Goal: Task Accomplishment & Management: Use online tool/utility

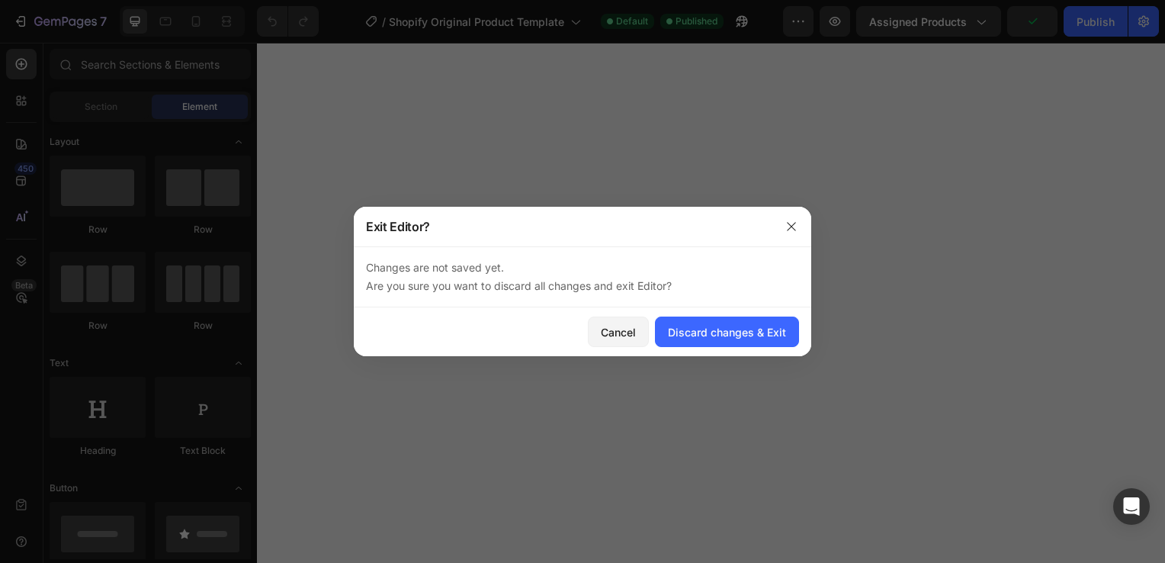
click at [689, 332] on div "Discard changes & Exit" at bounding box center [727, 332] width 118 height 16
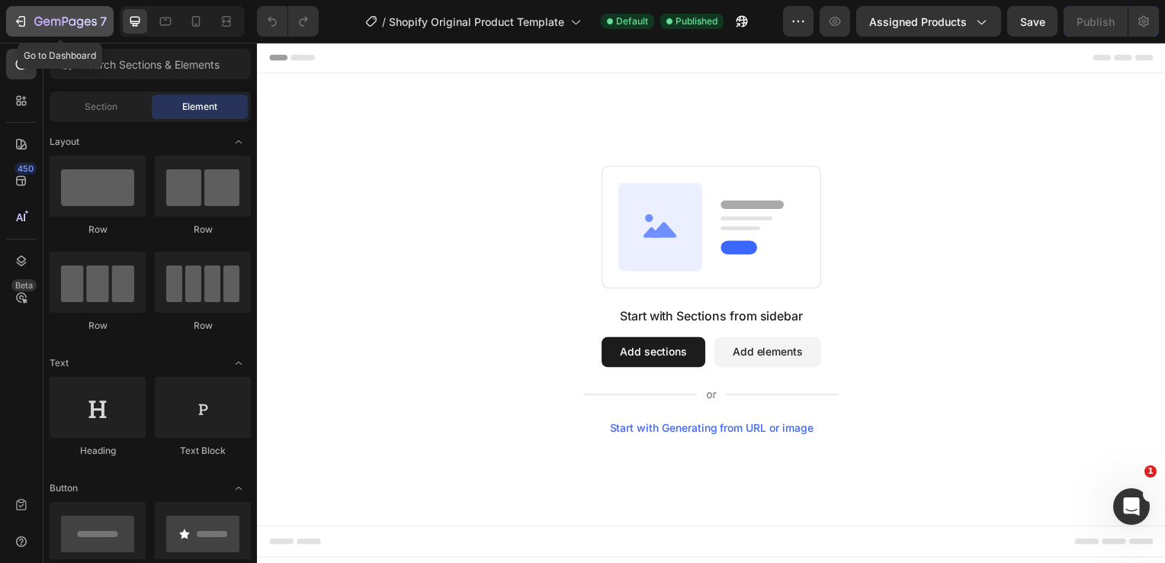
click at [21, 26] on icon "button" at bounding box center [22, 21] width 7 height 11
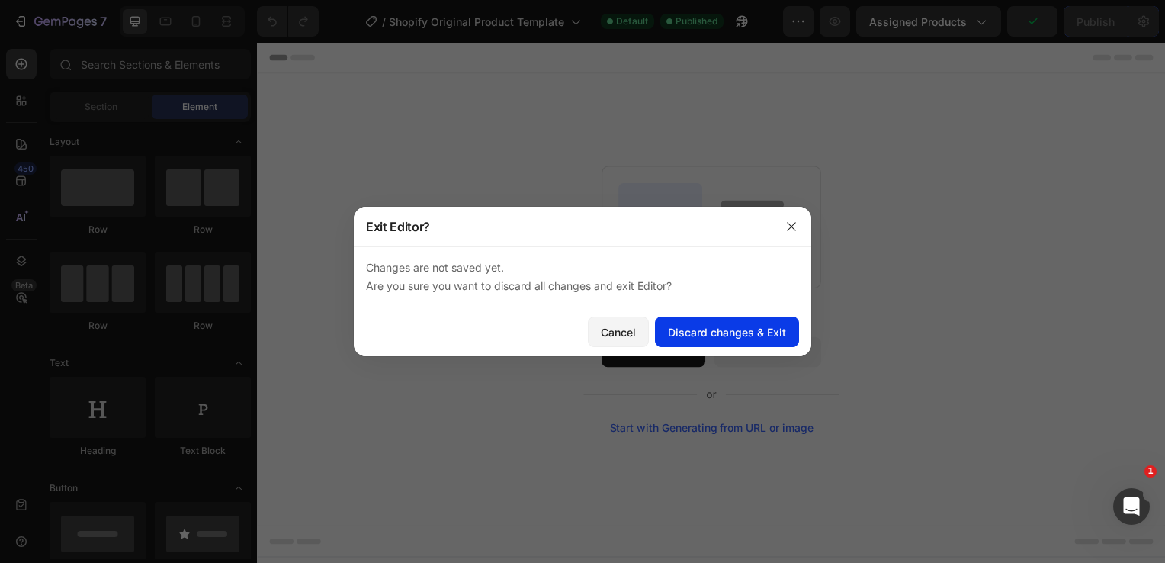
click at [690, 325] on div "Discard changes & Exit" at bounding box center [727, 332] width 118 height 16
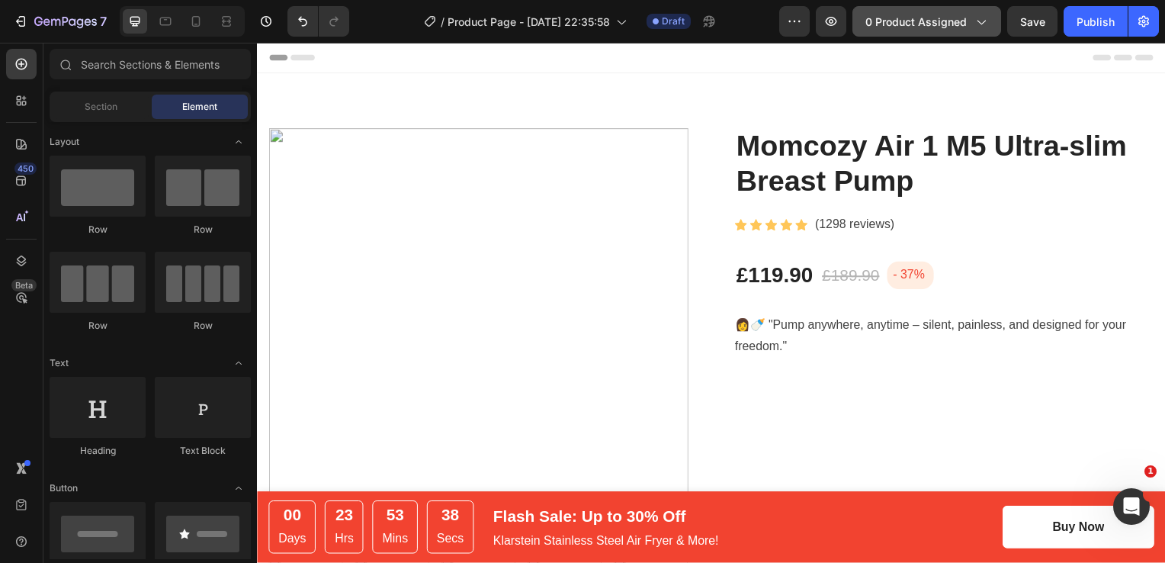
click at [941, 27] on span "0 product assigned" at bounding box center [916, 22] width 101 height 16
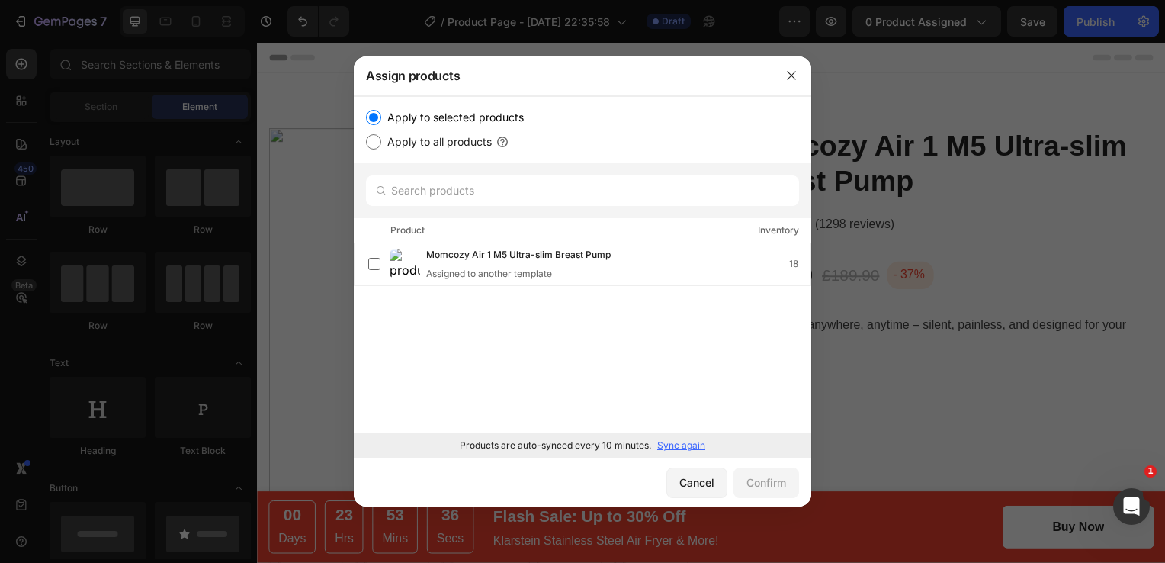
click at [451, 143] on label "Apply to all products" at bounding box center [436, 142] width 111 height 18
click at [381, 143] on input "Apply to all products" at bounding box center [373, 141] width 15 height 15
radio input "true"
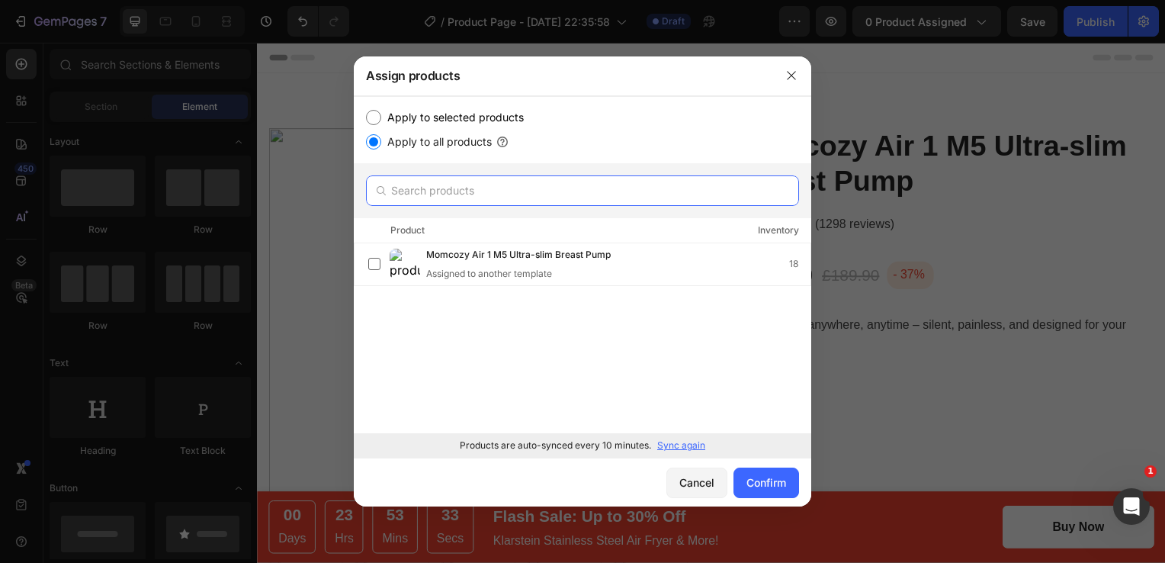
click at [435, 191] on input "text" at bounding box center [582, 190] width 433 height 31
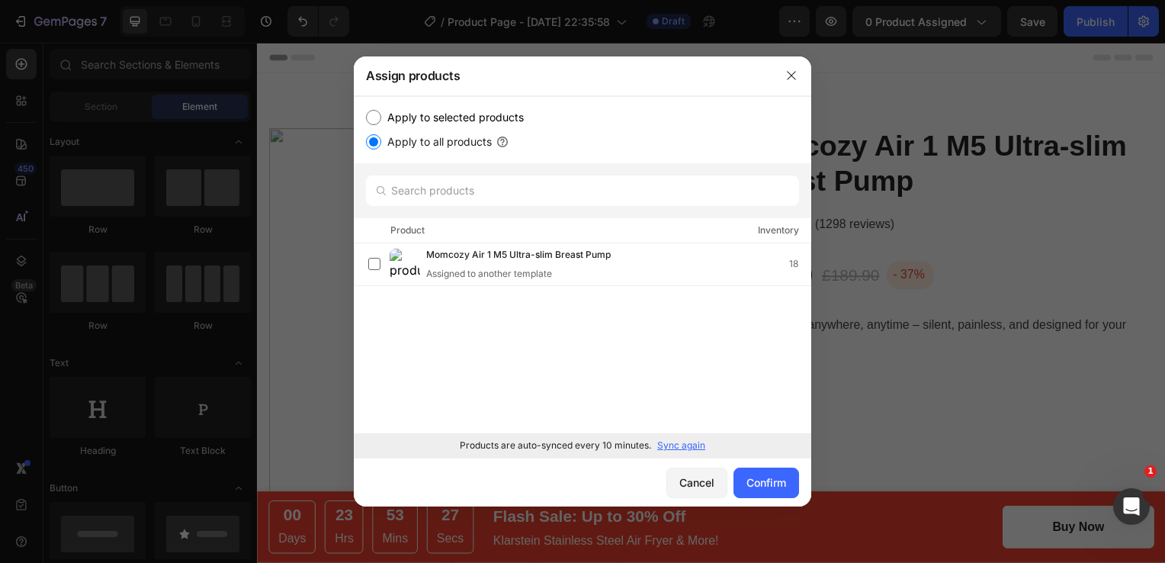
click at [692, 446] on p "Sync again" at bounding box center [681, 445] width 48 height 14
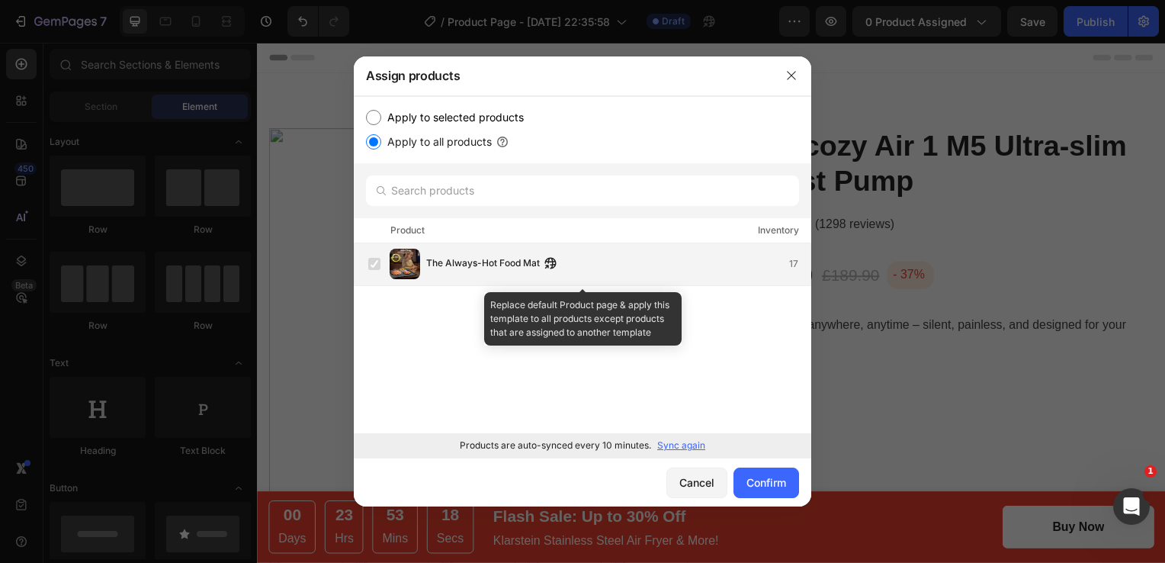
click at [375, 262] on label at bounding box center [374, 264] width 12 height 12
click at [479, 263] on span "The Always-Hot Food Mat" at bounding box center [483, 263] width 114 height 17
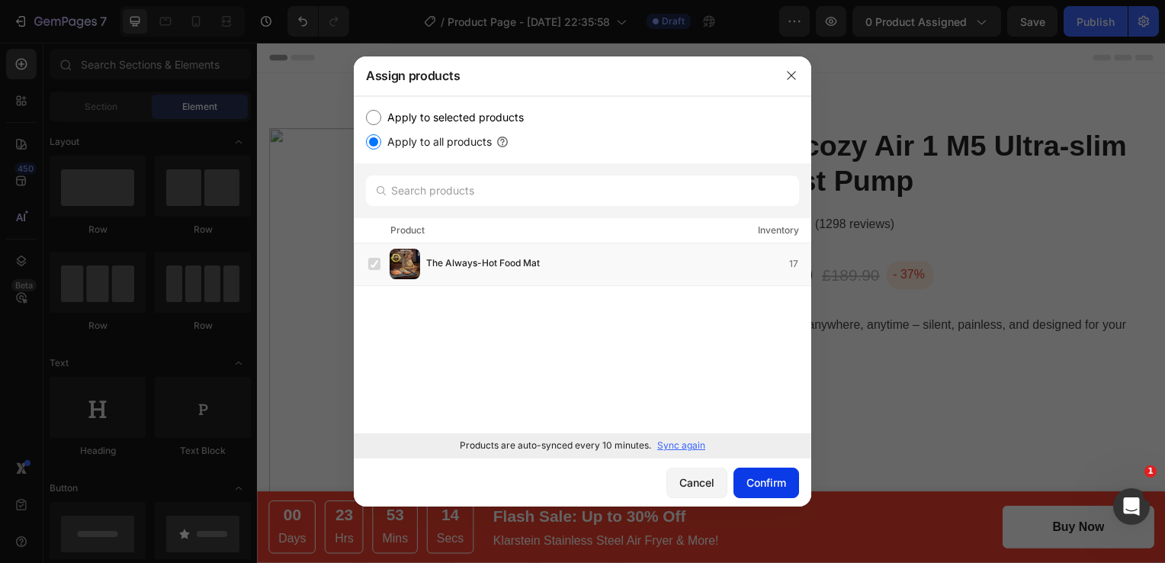
click at [769, 481] on div "Confirm" at bounding box center [767, 482] width 40 height 16
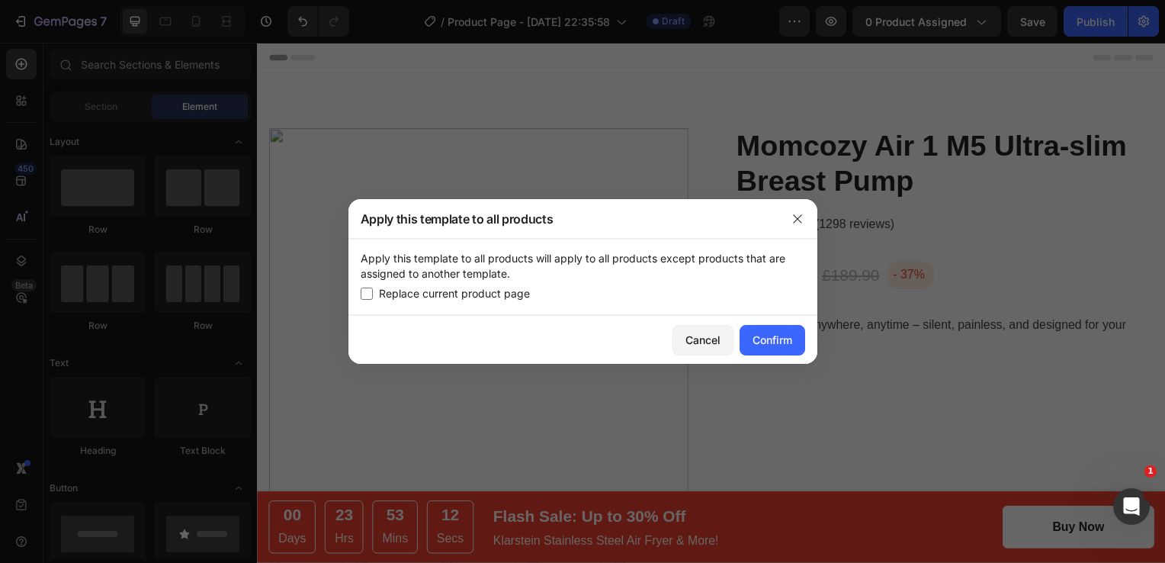
click at [425, 298] on span "Replace current product page" at bounding box center [454, 293] width 151 height 18
checkbox input "true"
click at [785, 338] on div "Confirm" at bounding box center [773, 340] width 40 height 16
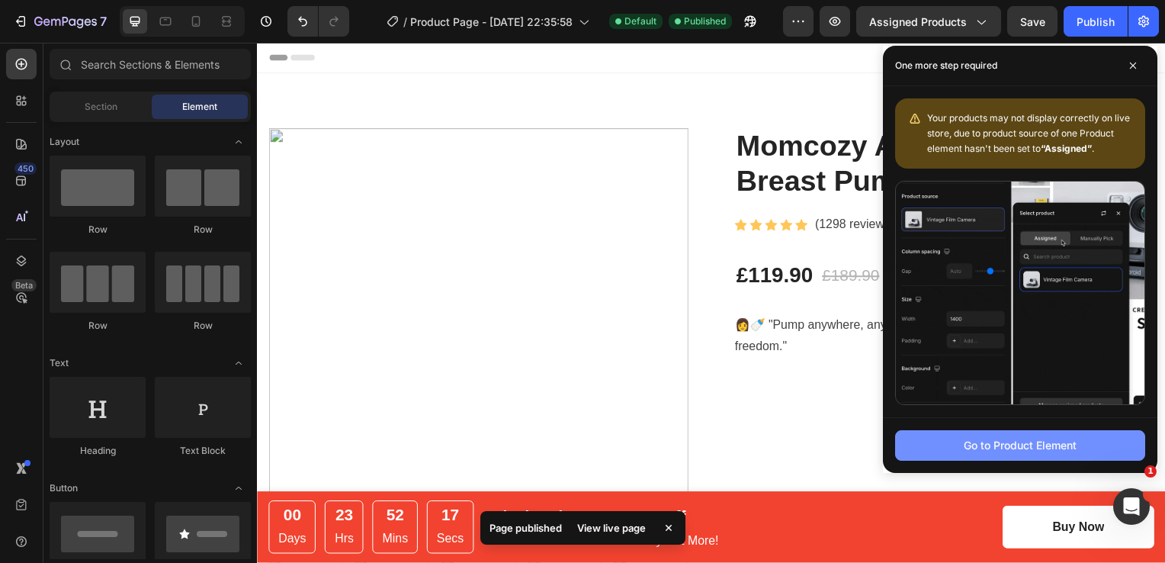
click at [982, 447] on div "Go to Product Element" at bounding box center [1020, 445] width 113 height 16
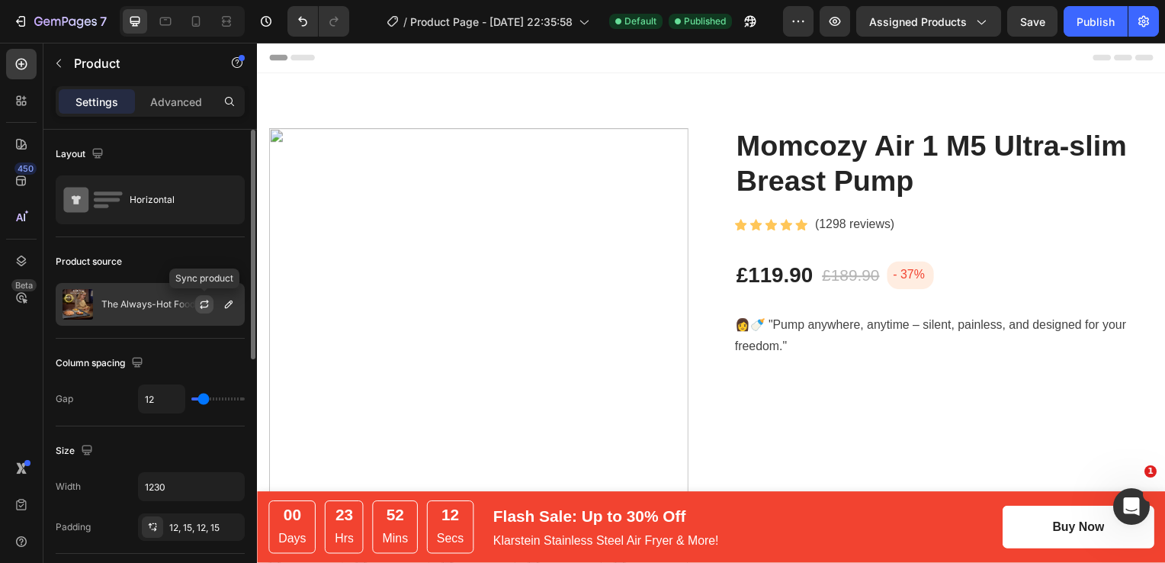
click at [201, 305] on icon "button" at bounding box center [204, 306] width 8 height 5
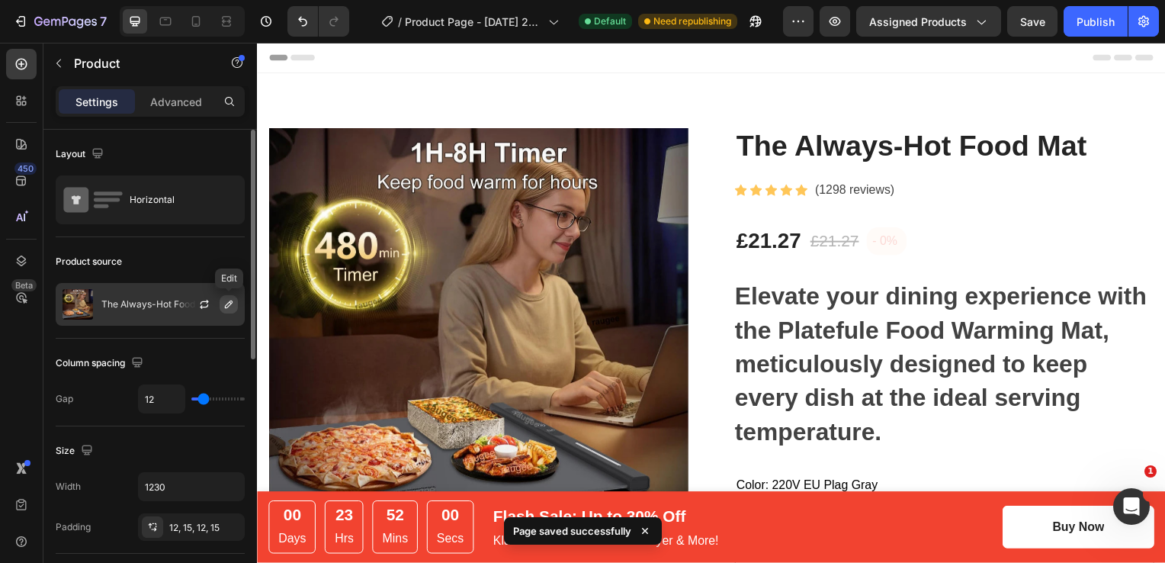
click at [226, 304] on icon "button" at bounding box center [229, 304] width 8 height 8
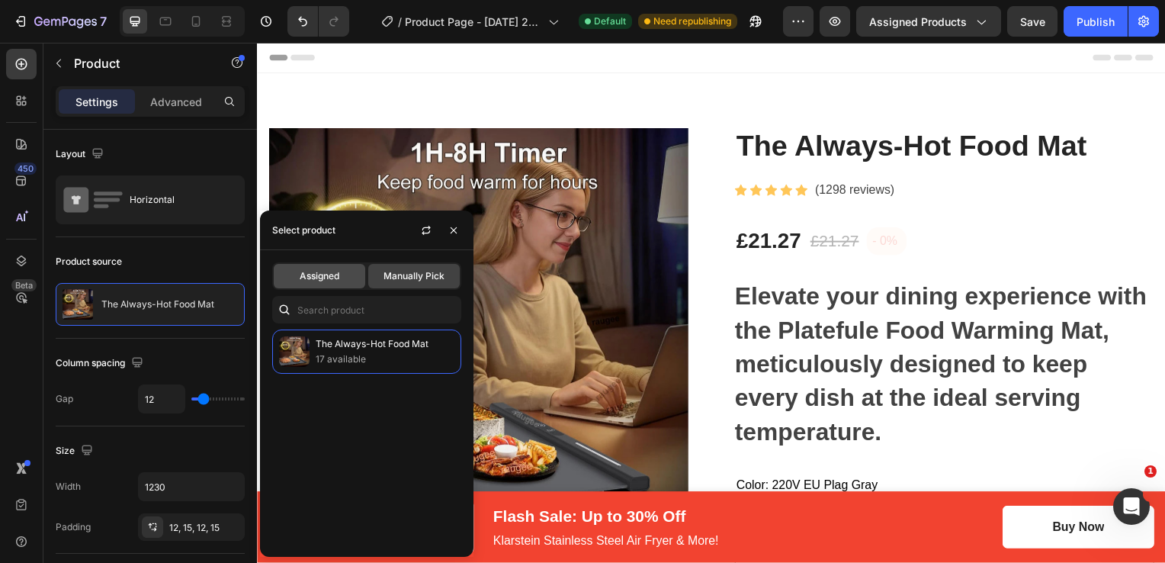
click at [326, 279] on span "Assigned" at bounding box center [320, 276] width 40 height 14
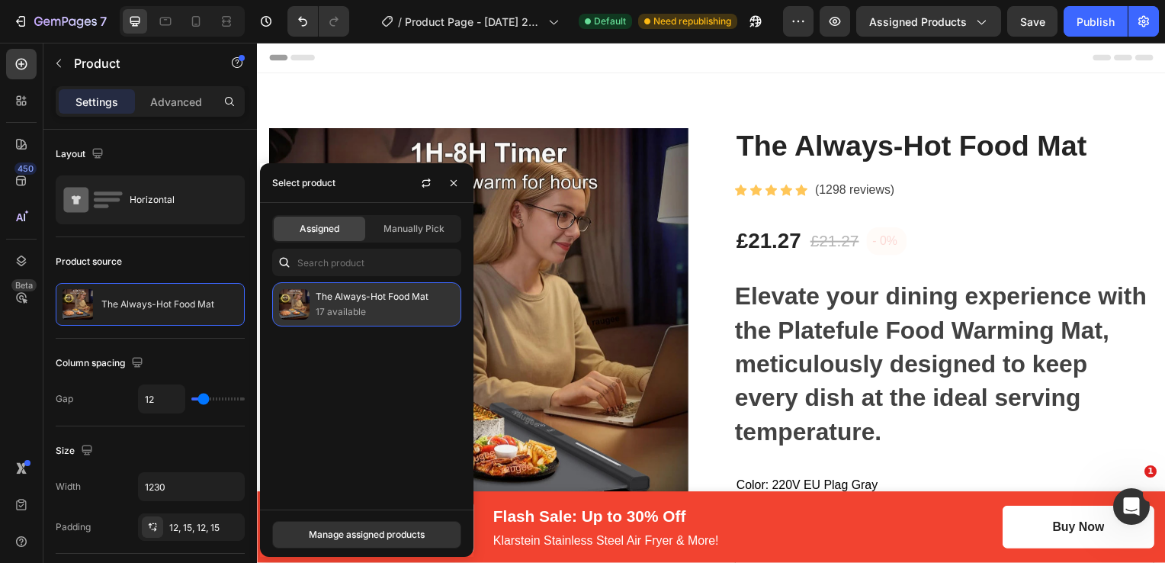
click at [339, 311] on p "17 available" at bounding box center [385, 311] width 139 height 15
click at [451, 183] on icon "button" at bounding box center [454, 183] width 12 height 12
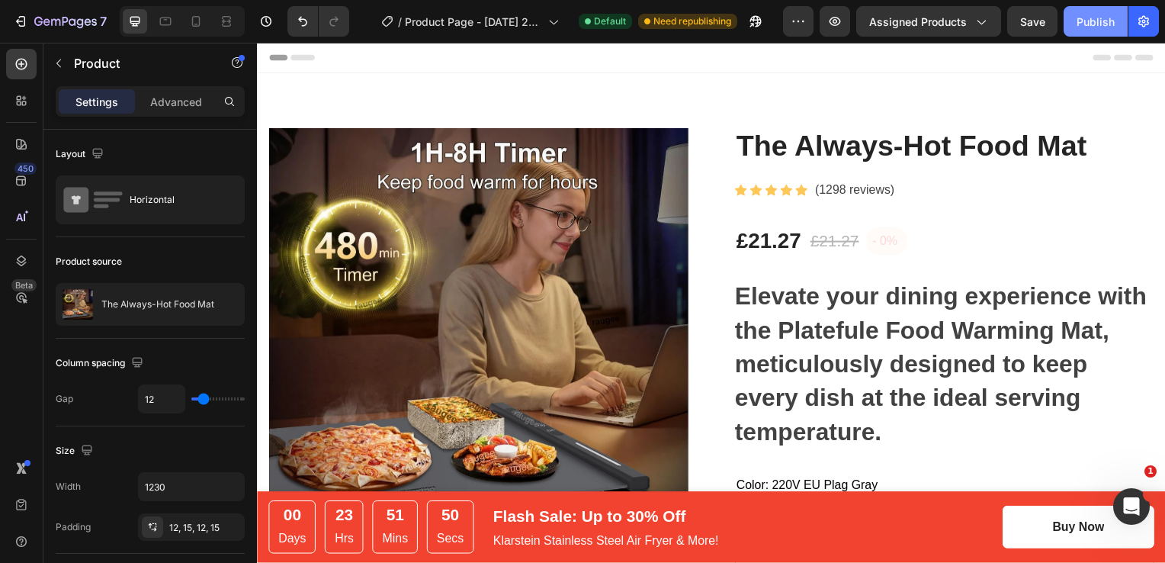
click at [1086, 29] on button "Publish" at bounding box center [1096, 21] width 64 height 31
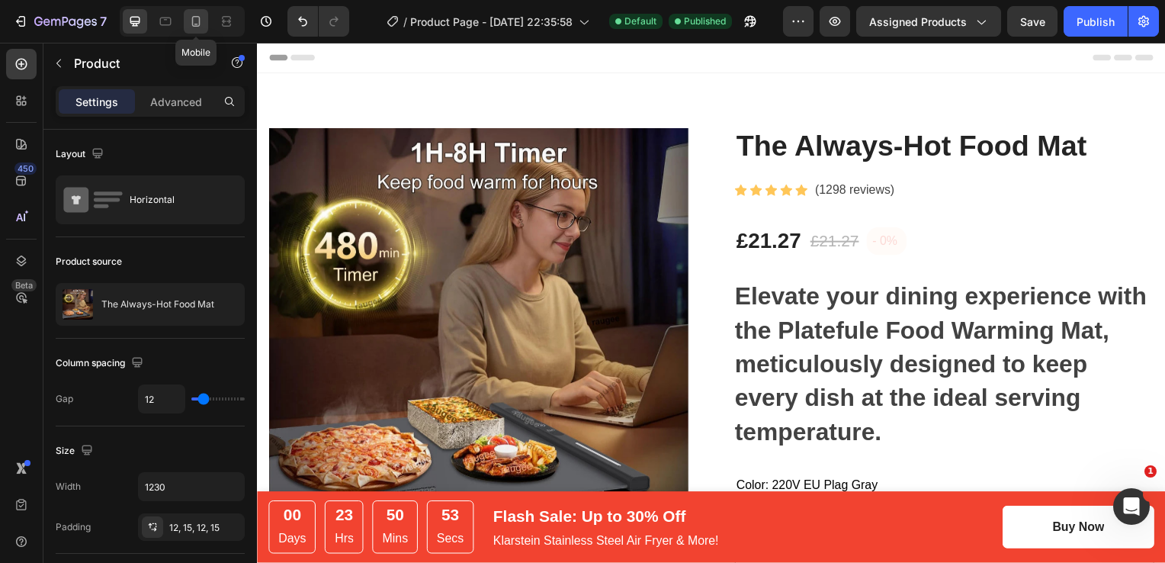
click at [192, 22] on icon at bounding box center [196, 21] width 8 height 11
type input "0"
type input "100%"
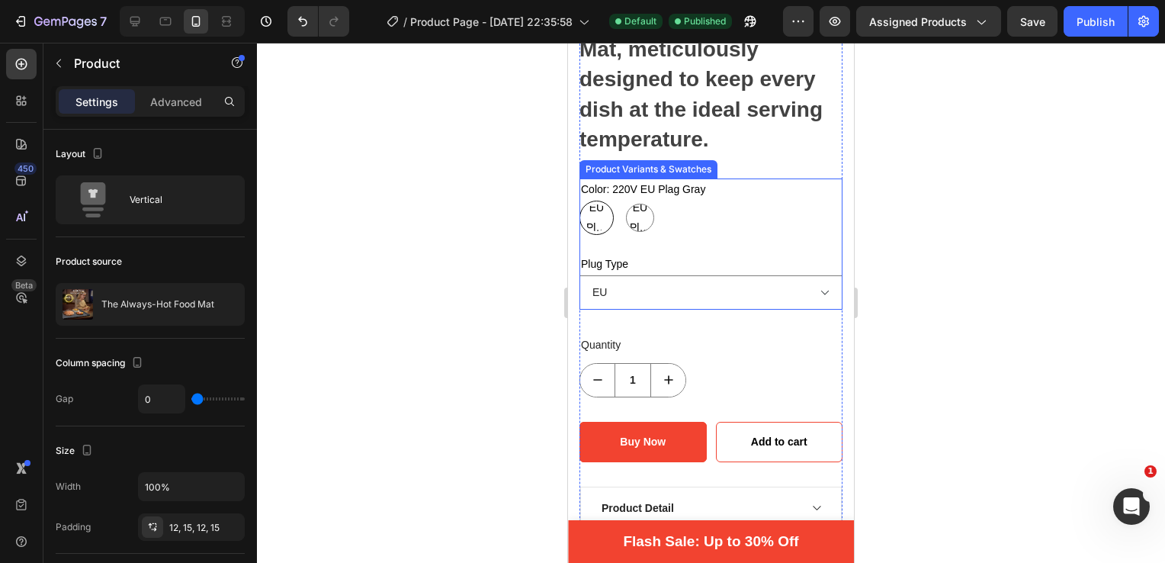
scroll to position [653, 0]
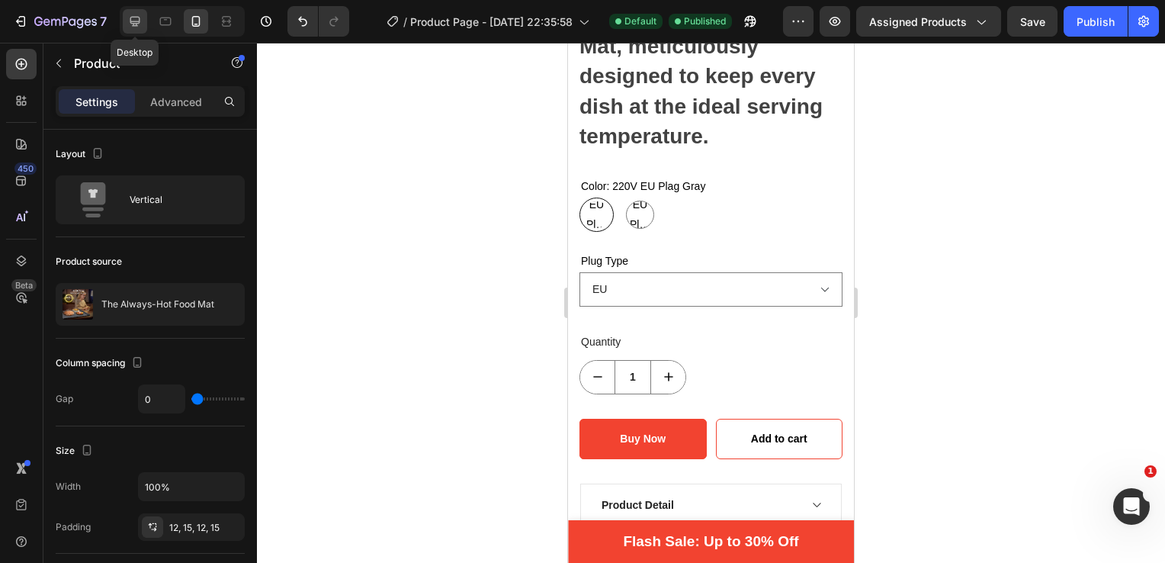
click at [133, 17] on icon at bounding box center [135, 22] width 10 height 10
type input "12"
type input "1230"
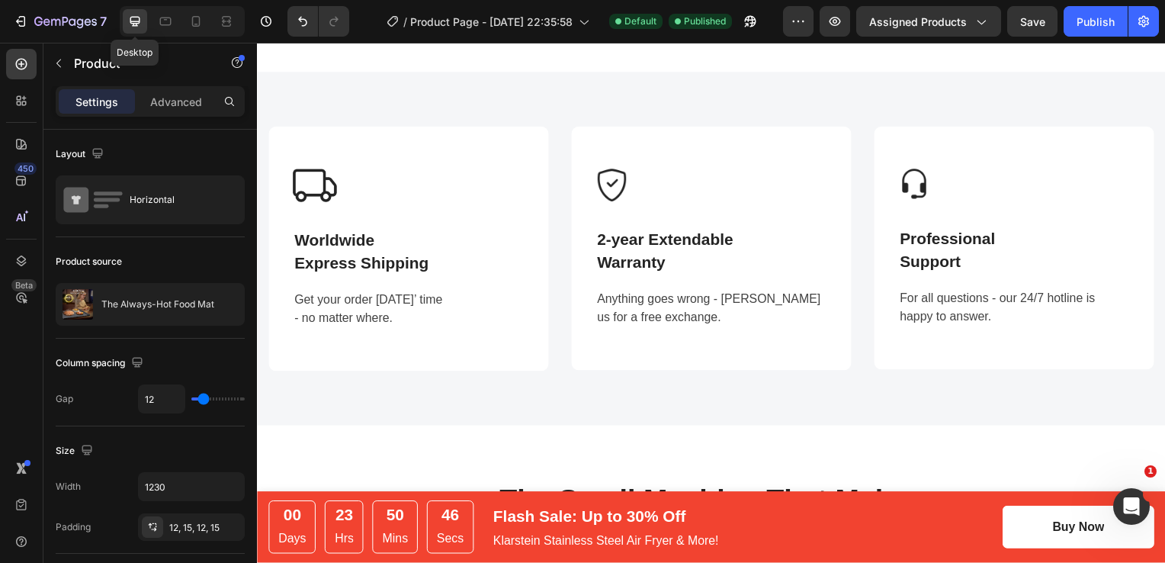
scroll to position [1095, 0]
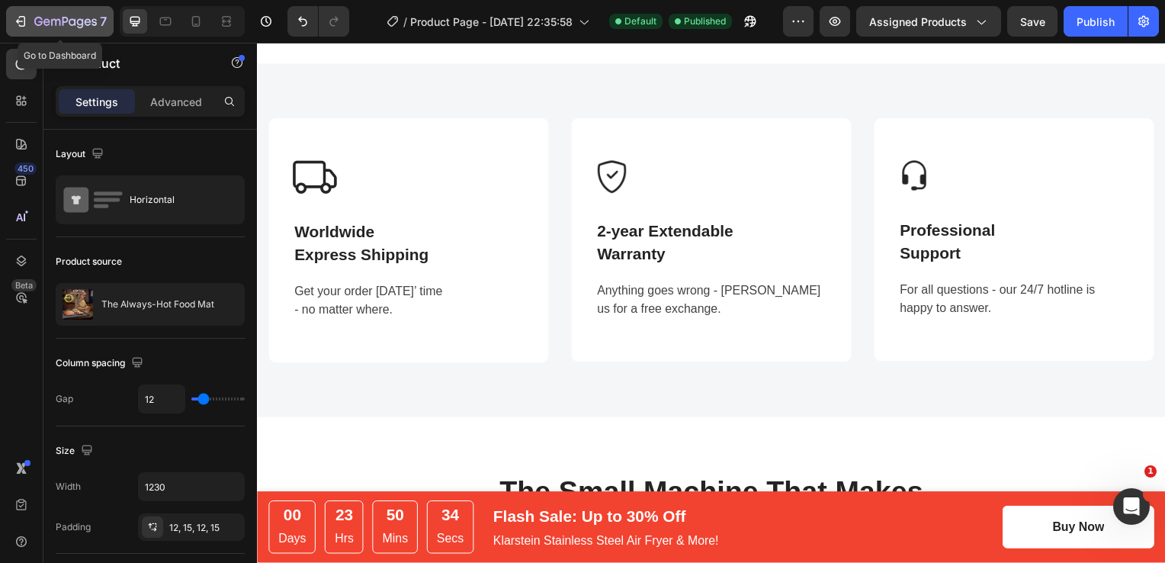
click at [51, 21] on icon "button" at bounding box center [55, 22] width 9 height 7
